Goal: Transaction & Acquisition: Purchase product/service

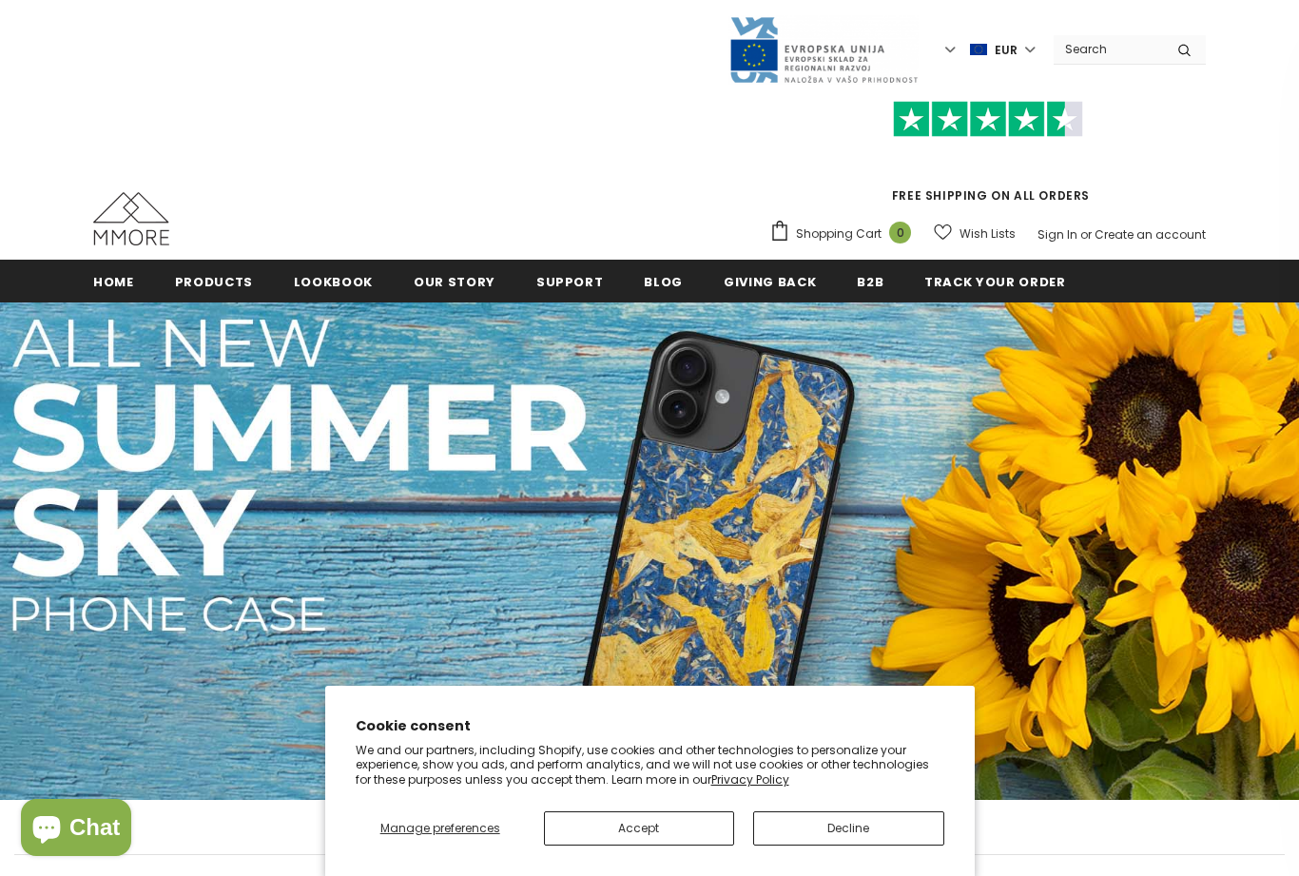
click at [840, 830] on button "Decline" at bounding box center [848, 828] width 190 height 34
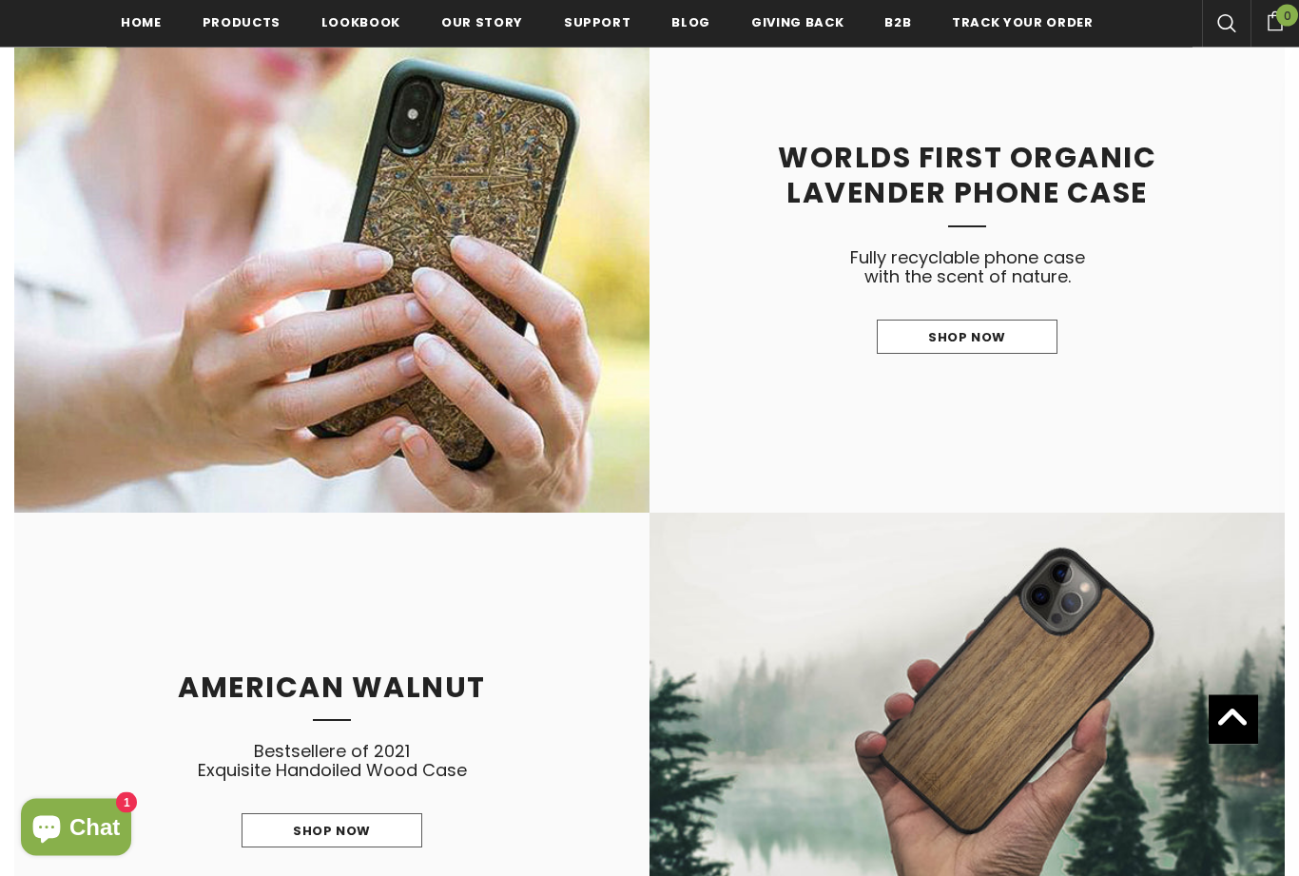
scroll to position [1774, 0]
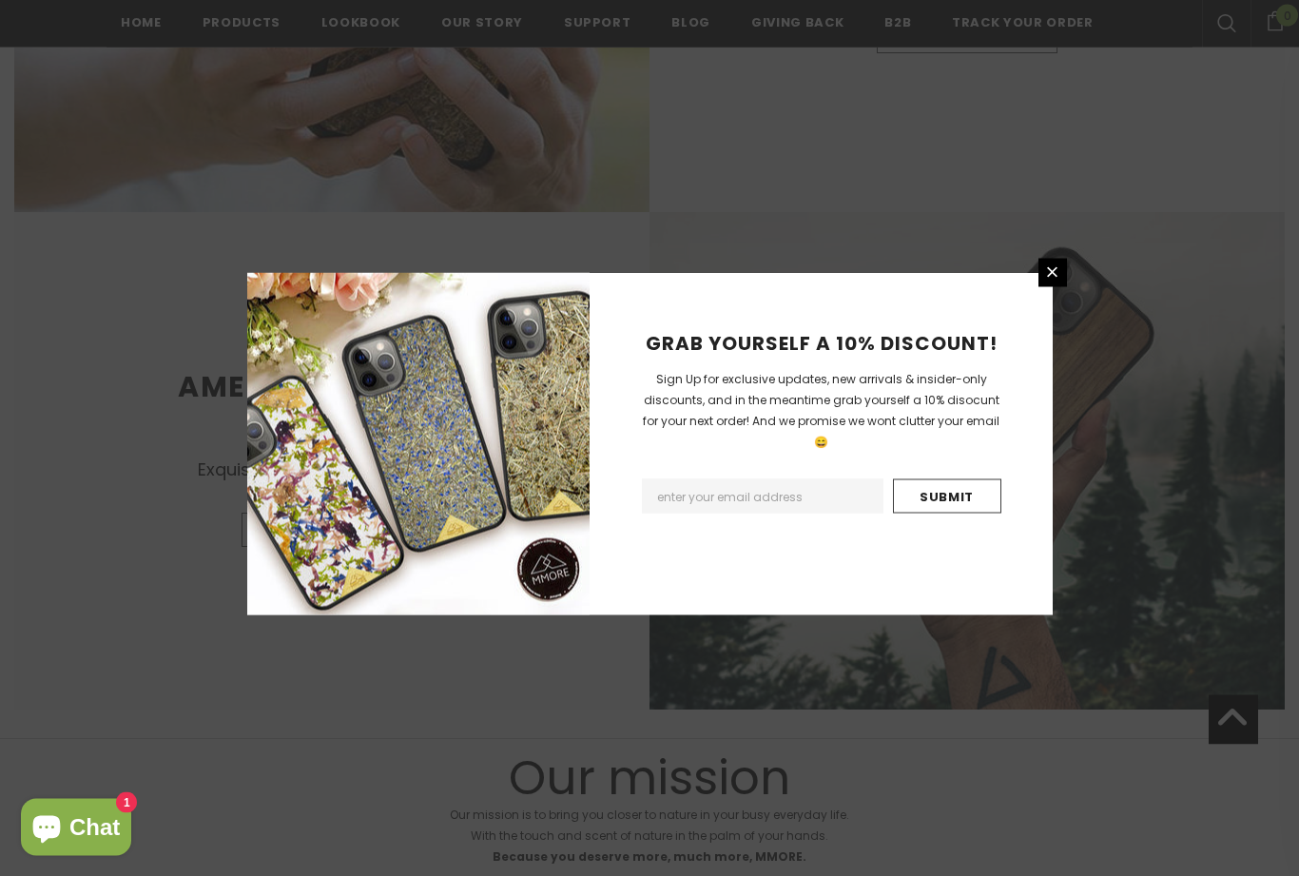
click at [1039, 287] on link at bounding box center [1053, 273] width 29 height 29
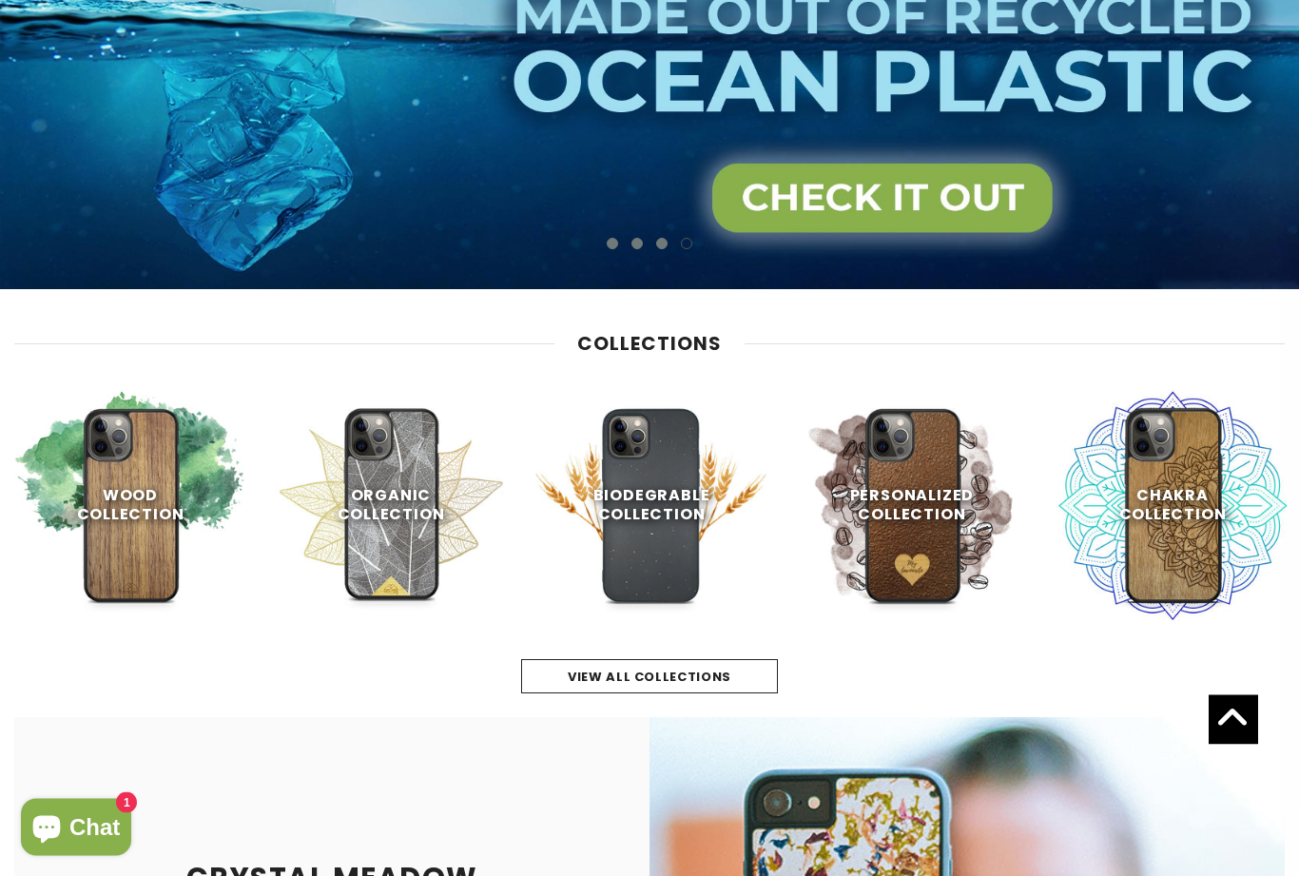
scroll to position [0, 0]
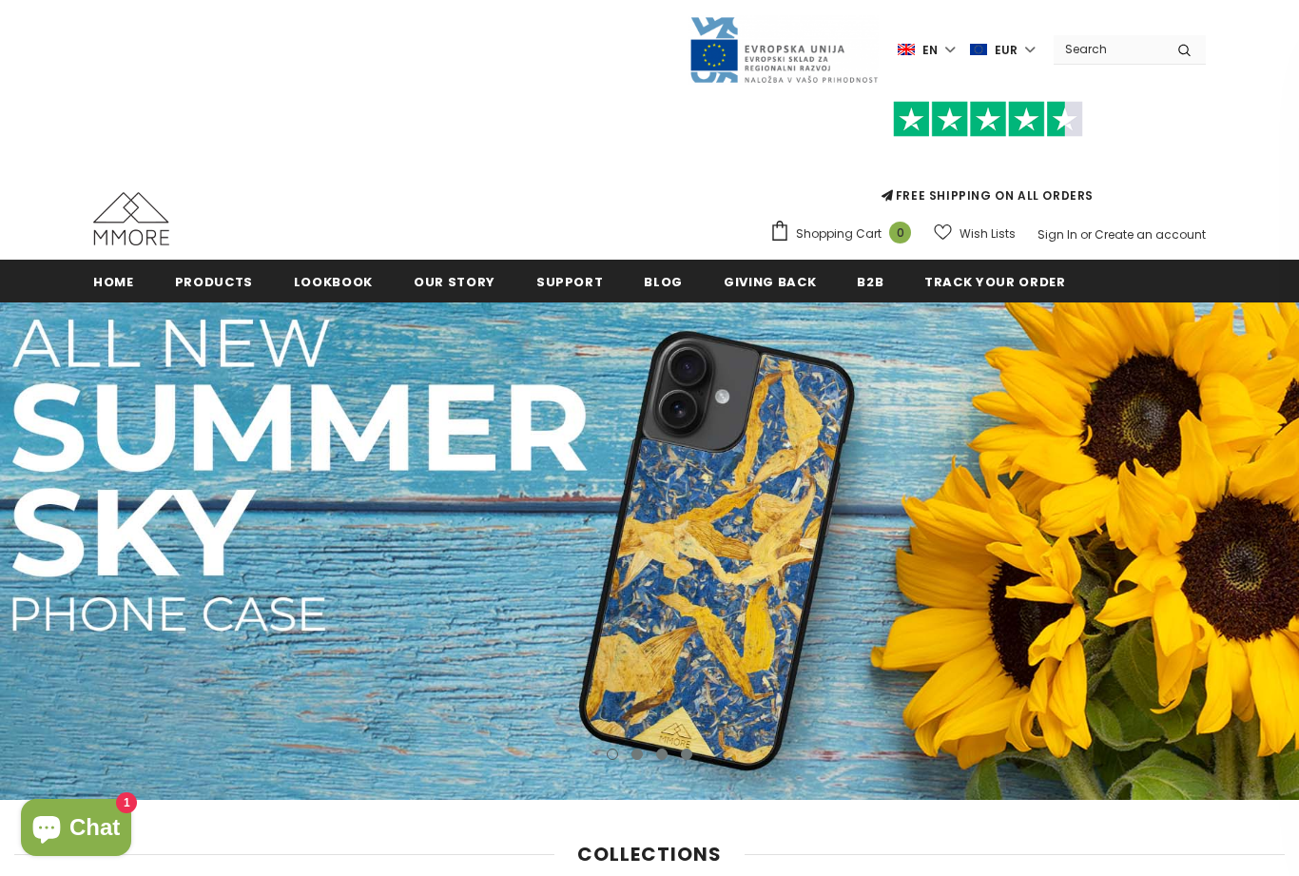
click at [0, 0] on li "All Collections" at bounding box center [0, 0] width 0 height 0
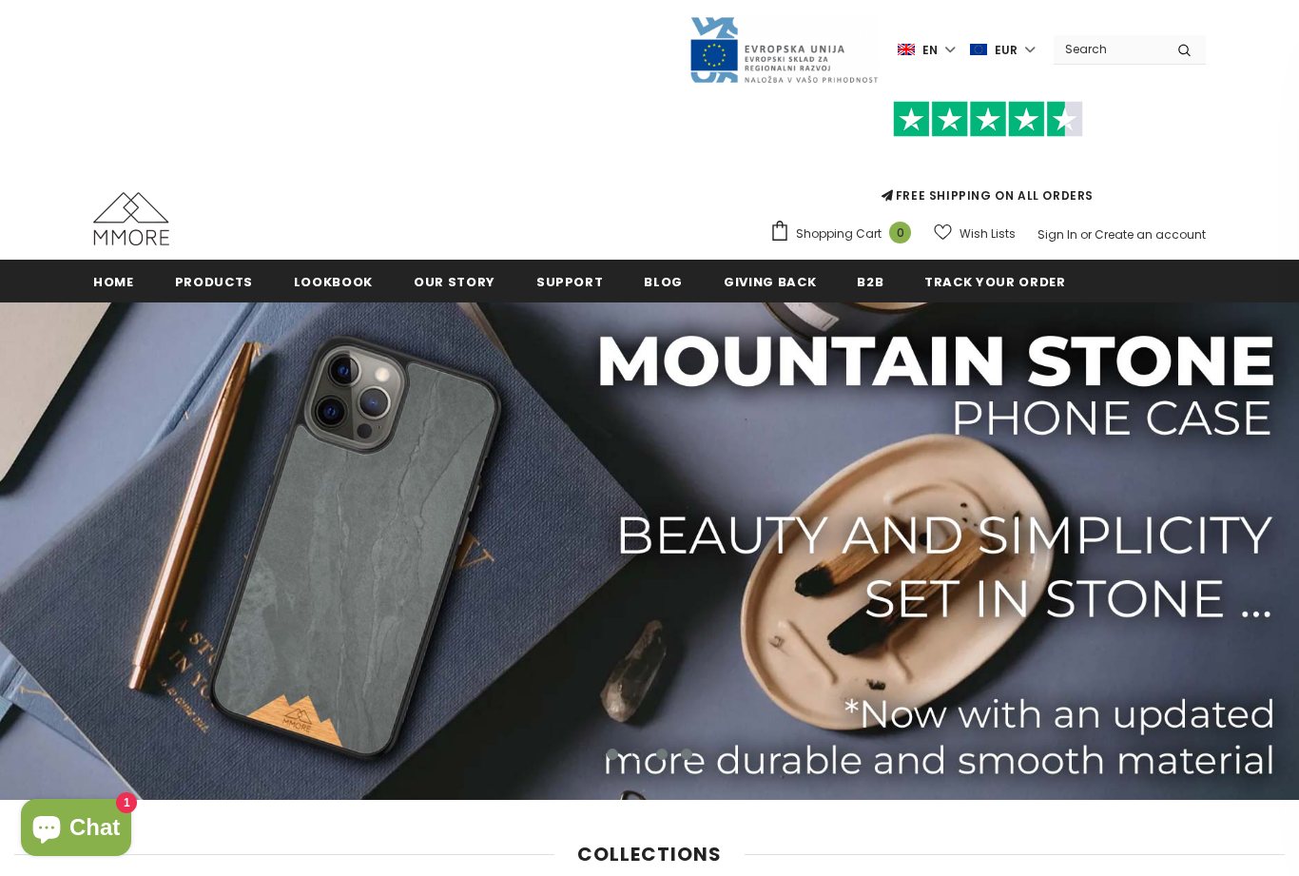
click at [0, 0] on span "All Collections" at bounding box center [0, 0] width 0 height 0
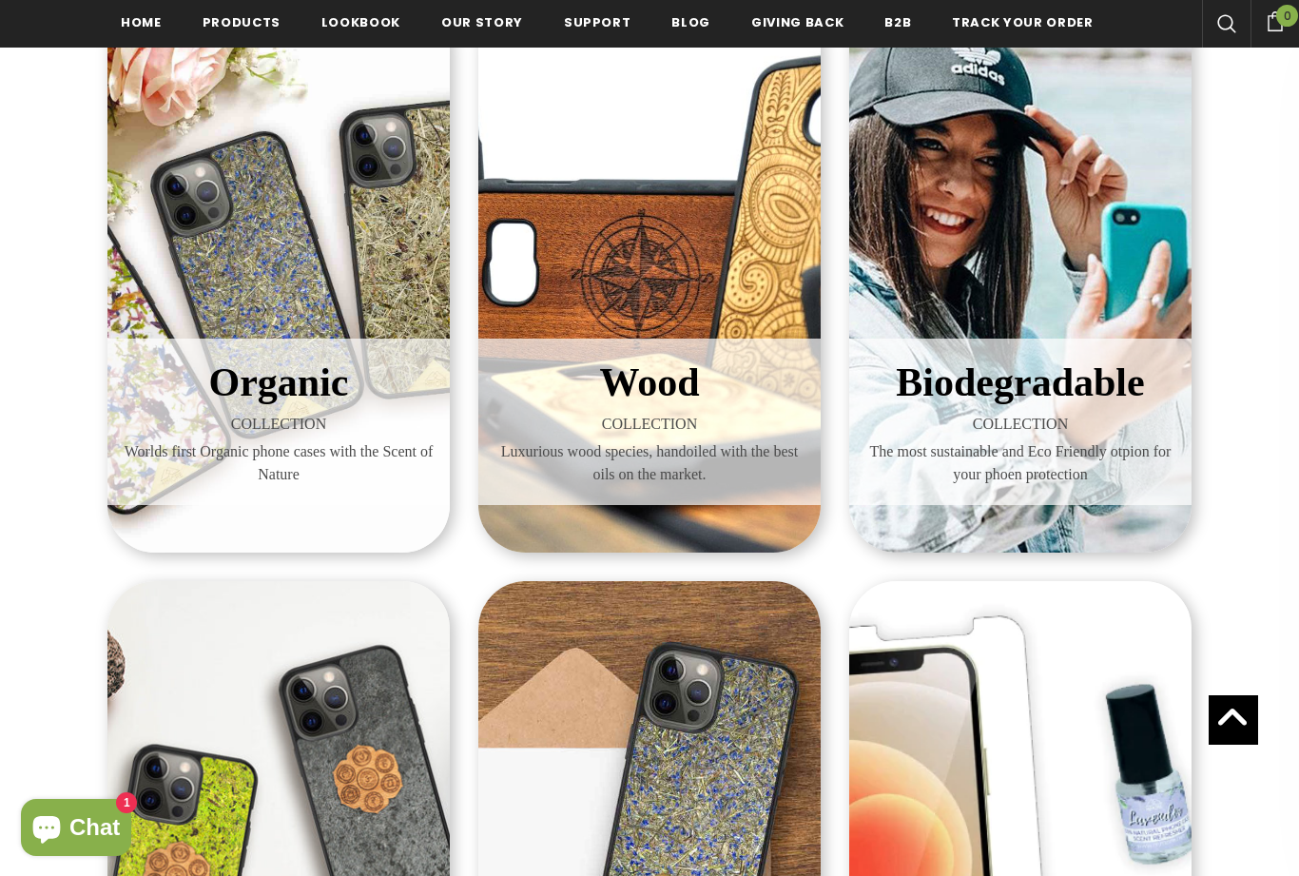
scroll to position [353, 0]
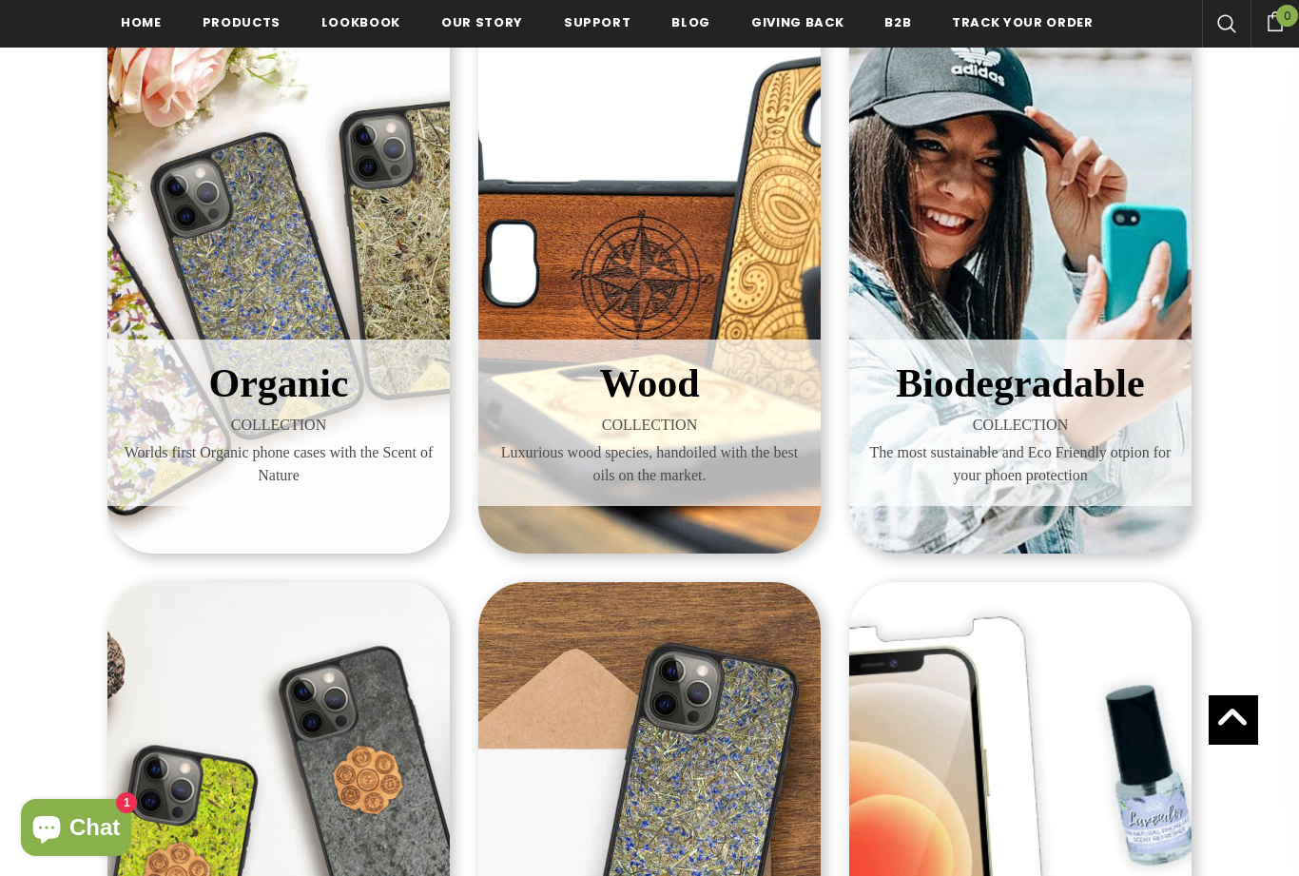
click at [1100, 380] on span "Biodegradable" at bounding box center [1020, 383] width 248 height 44
